Goal: Transaction & Acquisition: Purchase product/service

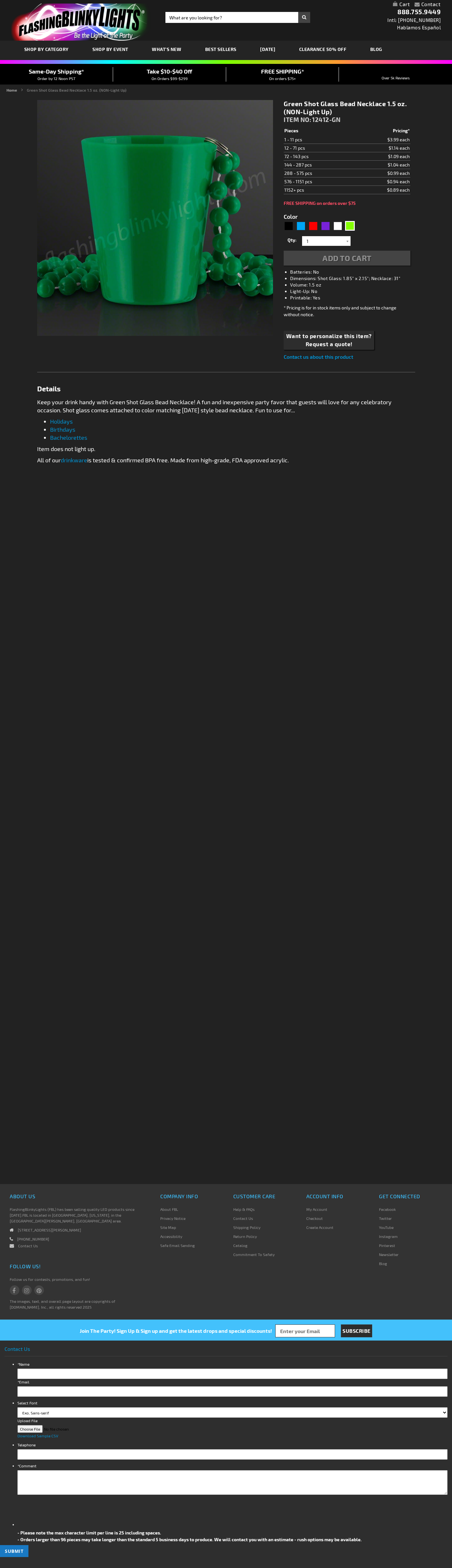
type input "5648"
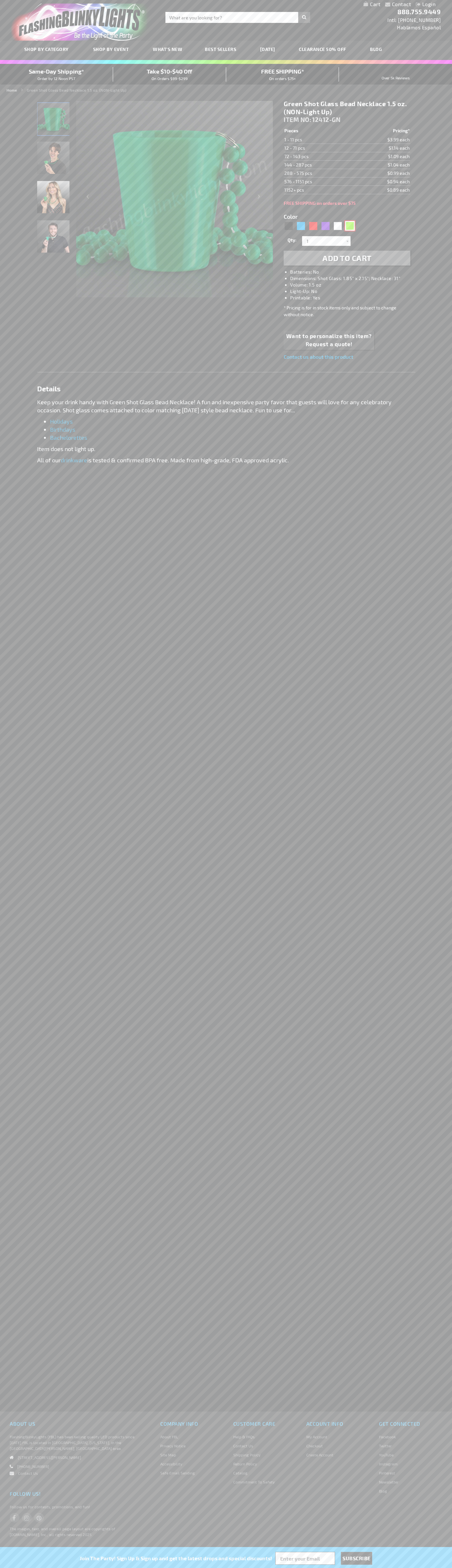
click at [350, 226] on div "Green" at bounding box center [350, 226] width 10 height 10
click at [347, 258] on span "Add to Cart" at bounding box center [347, 257] width 49 height 9
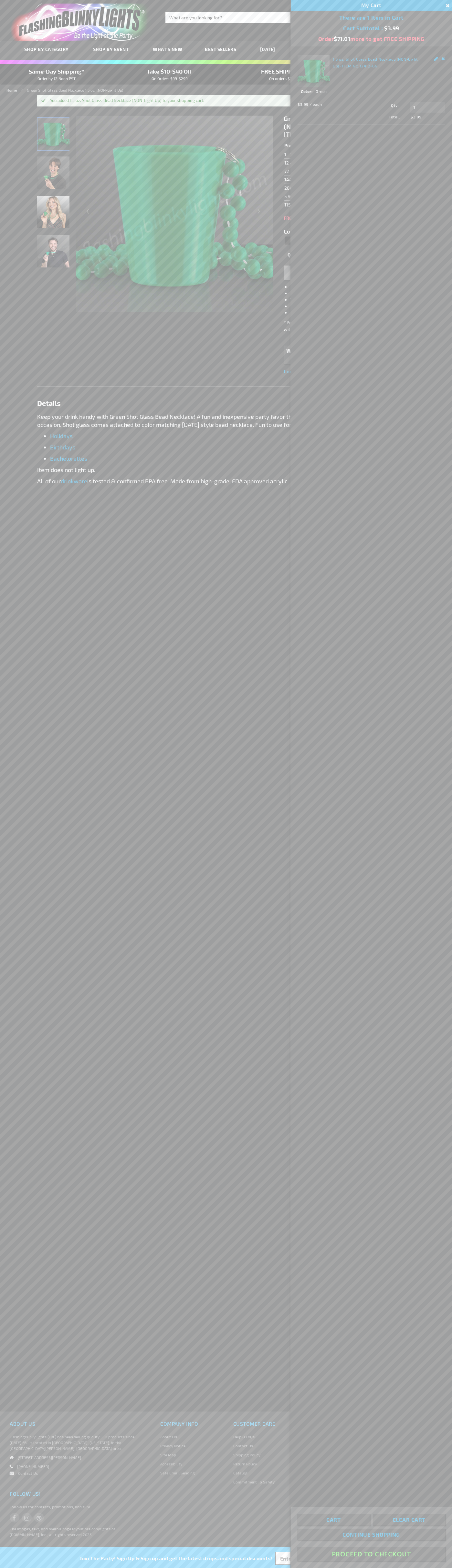
click at [371, 1554] on button "Proceed To Checkout" at bounding box center [371, 1554] width 148 height 15
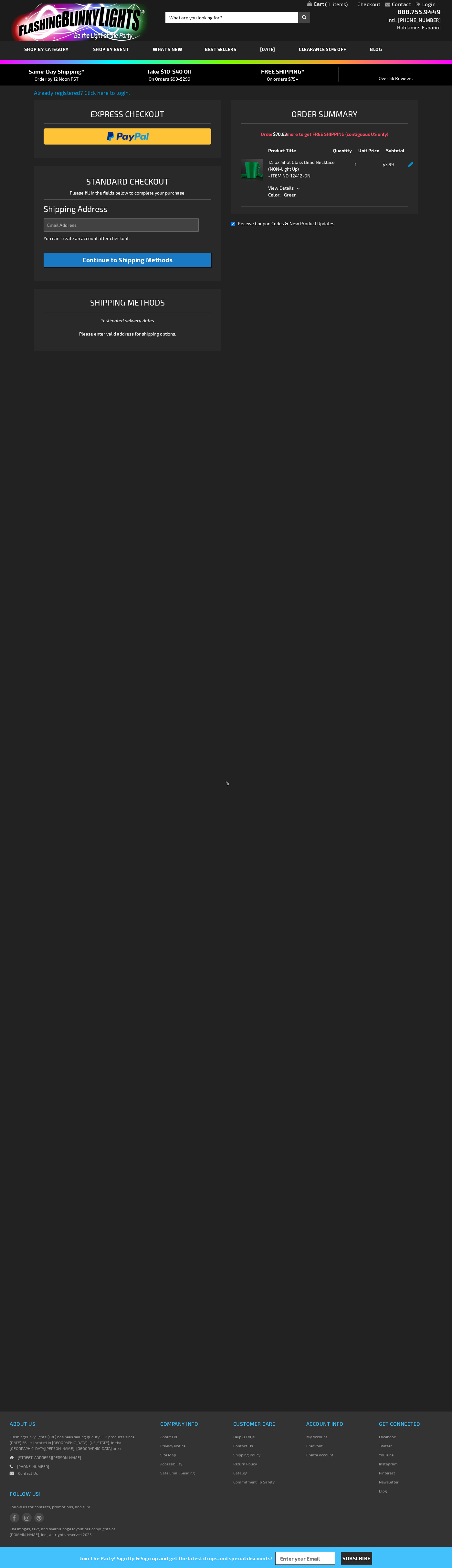
select select "US"
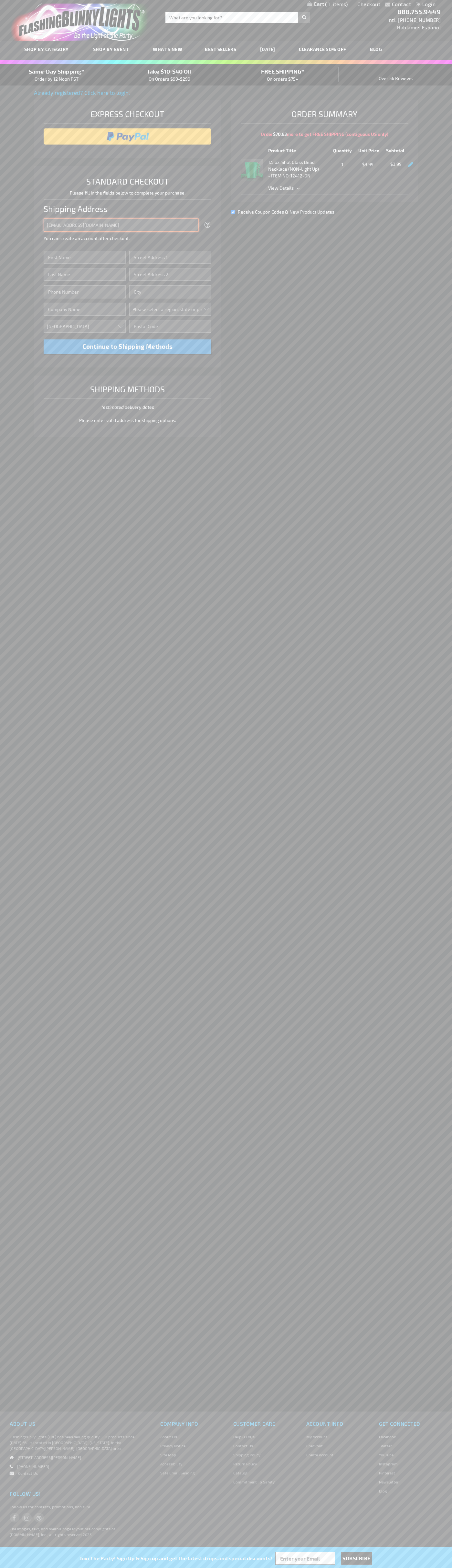
type input "johnsmith005@storebotmail.joonix.net"
type input "John"
type input "4021 Vernon Avenue"
type input "First floor"
